Goal: Use online tool/utility: Utilize a website feature to perform a specific function

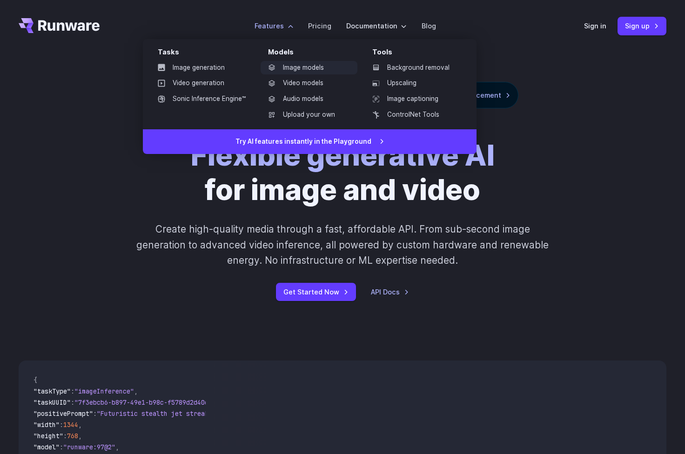
click at [305, 72] on link "Image models" at bounding box center [309, 68] width 97 height 14
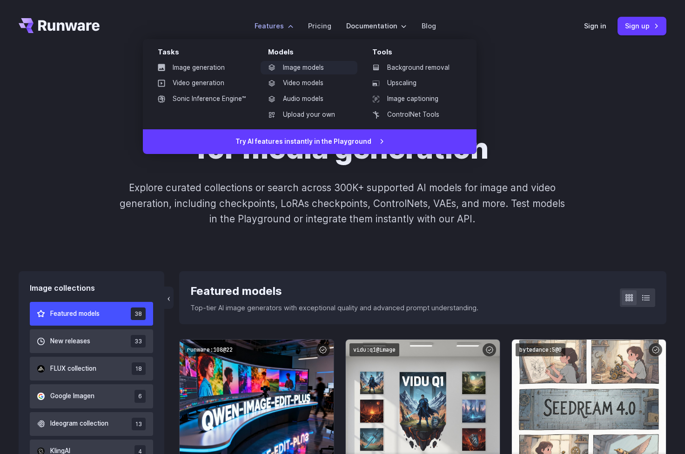
click at [301, 64] on link "Image models" at bounding box center [309, 68] width 97 height 14
click at [309, 67] on link "Image models" at bounding box center [309, 68] width 97 height 14
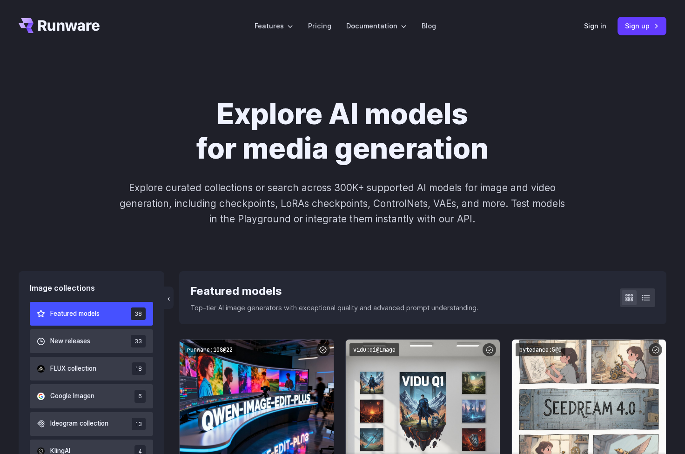
click at [582, 153] on h1 "Explore AI models for media generation" at bounding box center [342, 131] width 518 height 68
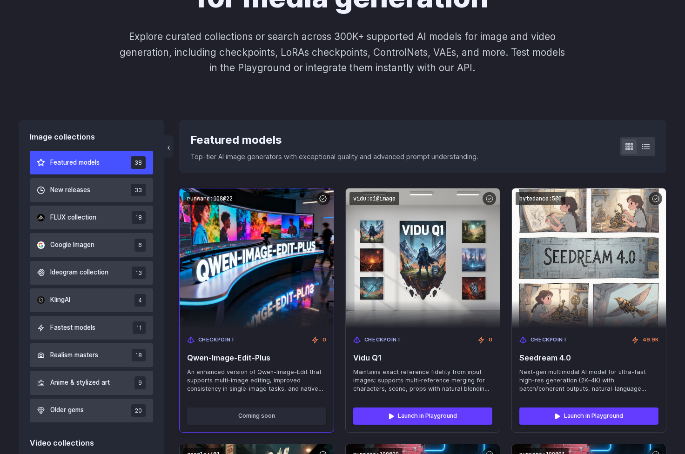
scroll to position [146, 0]
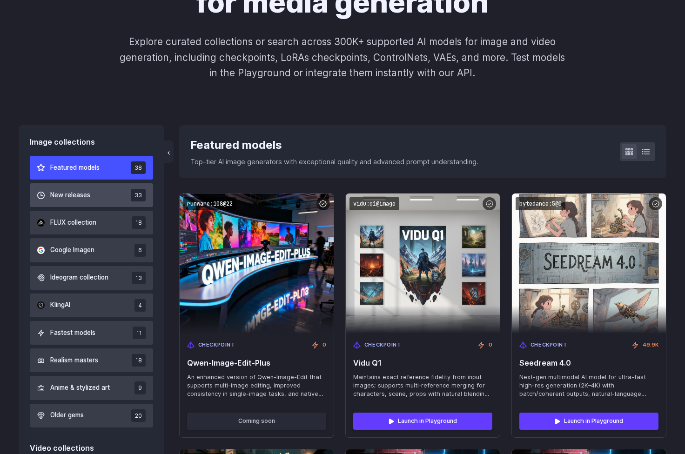
click at [104, 192] on button "New releases 33" at bounding box center [91, 195] width 123 height 24
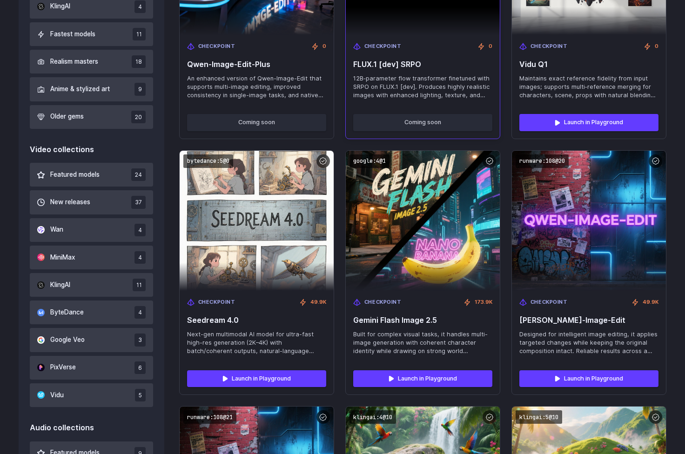
scroll to position [445, 0]
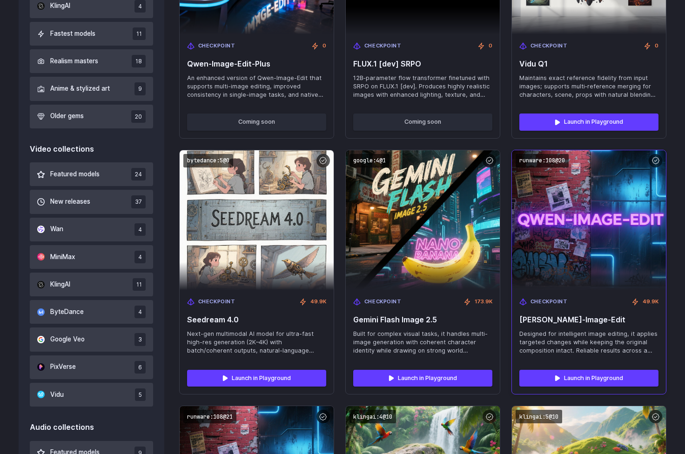
click at [574, 274] on img at bounding box center [588, 220] width 169 height 154
click at [552, 377] on link "Launch in Playground" at bounding box center [588, 378] width 139 height 17
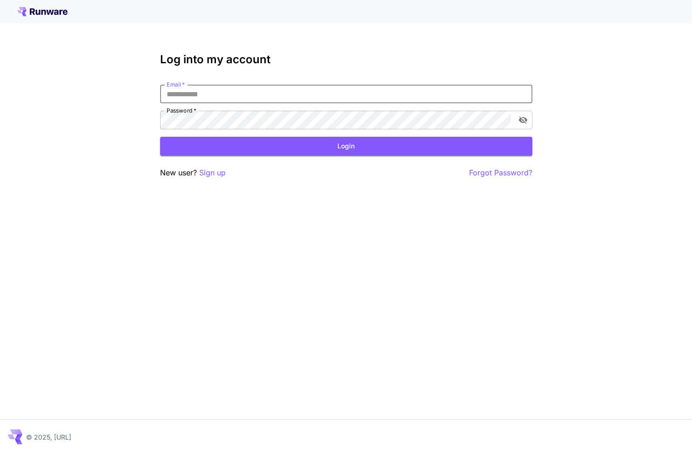
type input "**********"
click at [346, 146] on button "Login" at bounding box center [346, 146] width 372 height 19
